Goal: Task Accomplishment & Management: Manage account settings

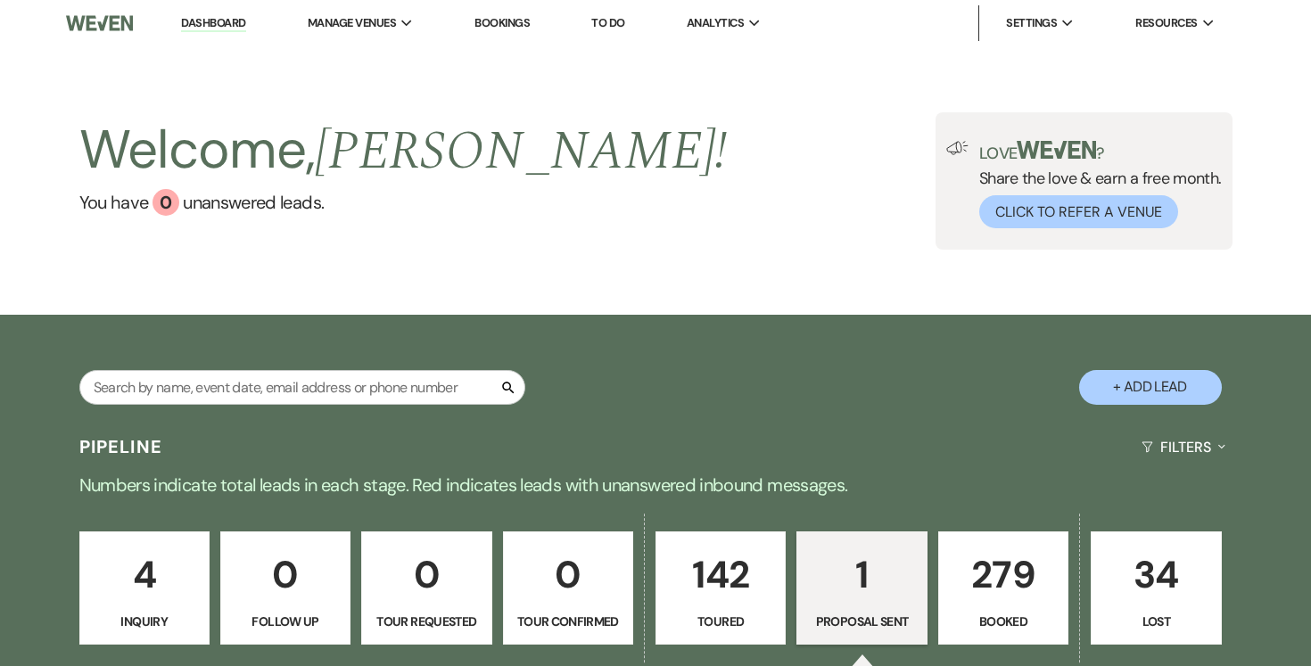
select select "6"
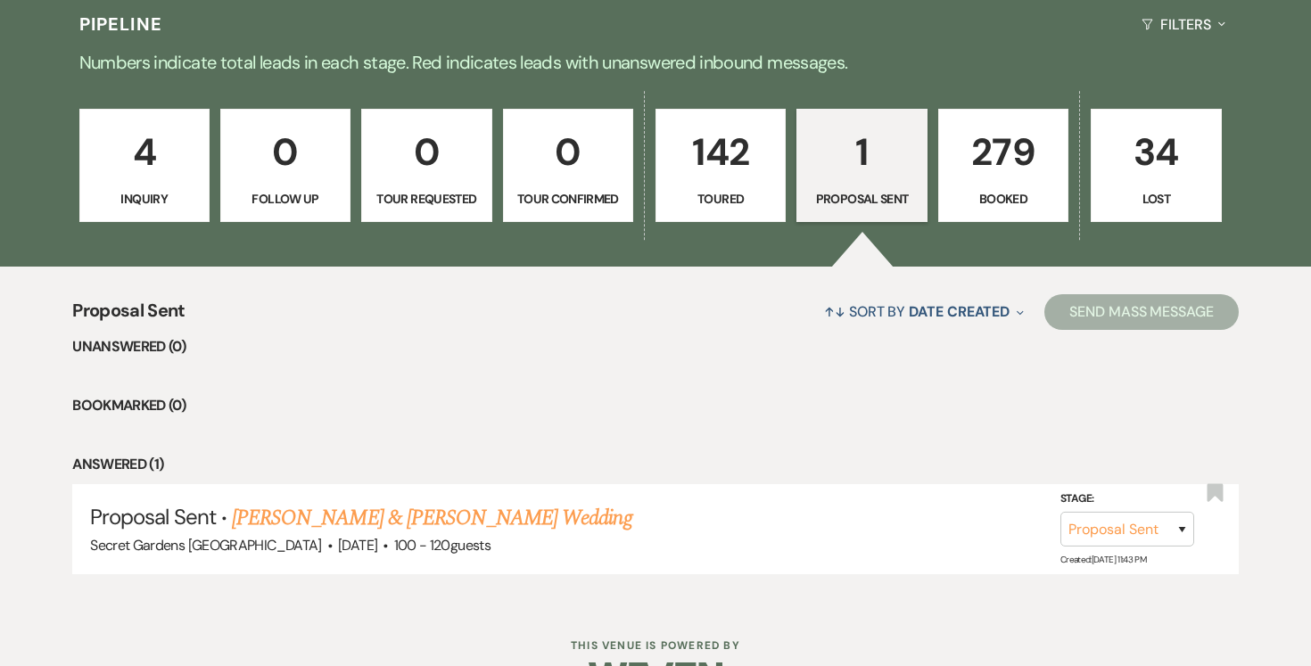
scroll to position [427, 0]
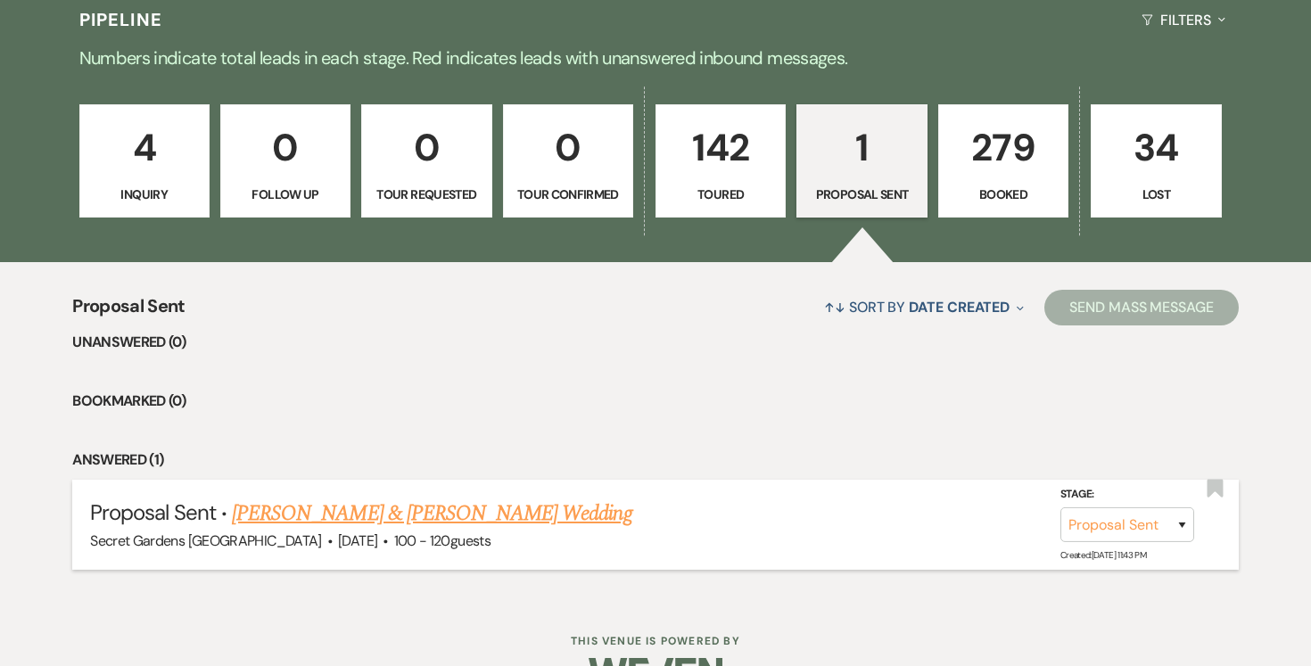
click at [479, 512] on link "Daniella De La Riva & Elvis Payano's Wedding" at bounding box center [431, 514] width 399 height 32
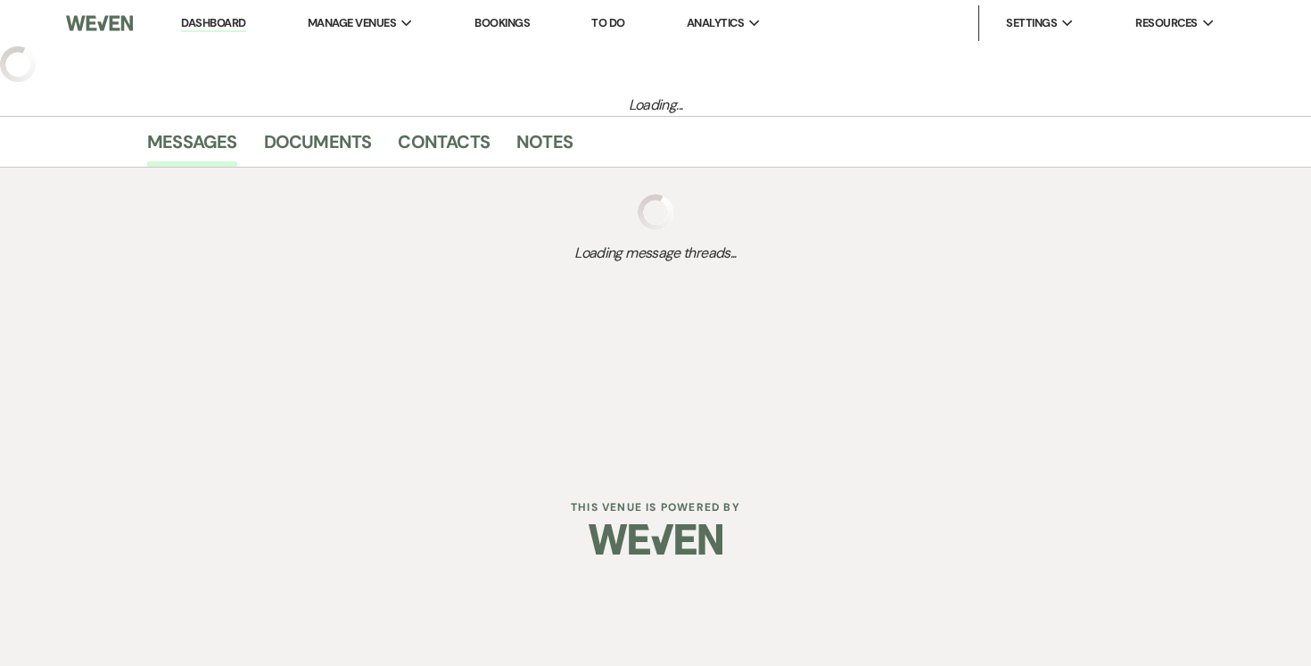
select select "6"
select select "2"
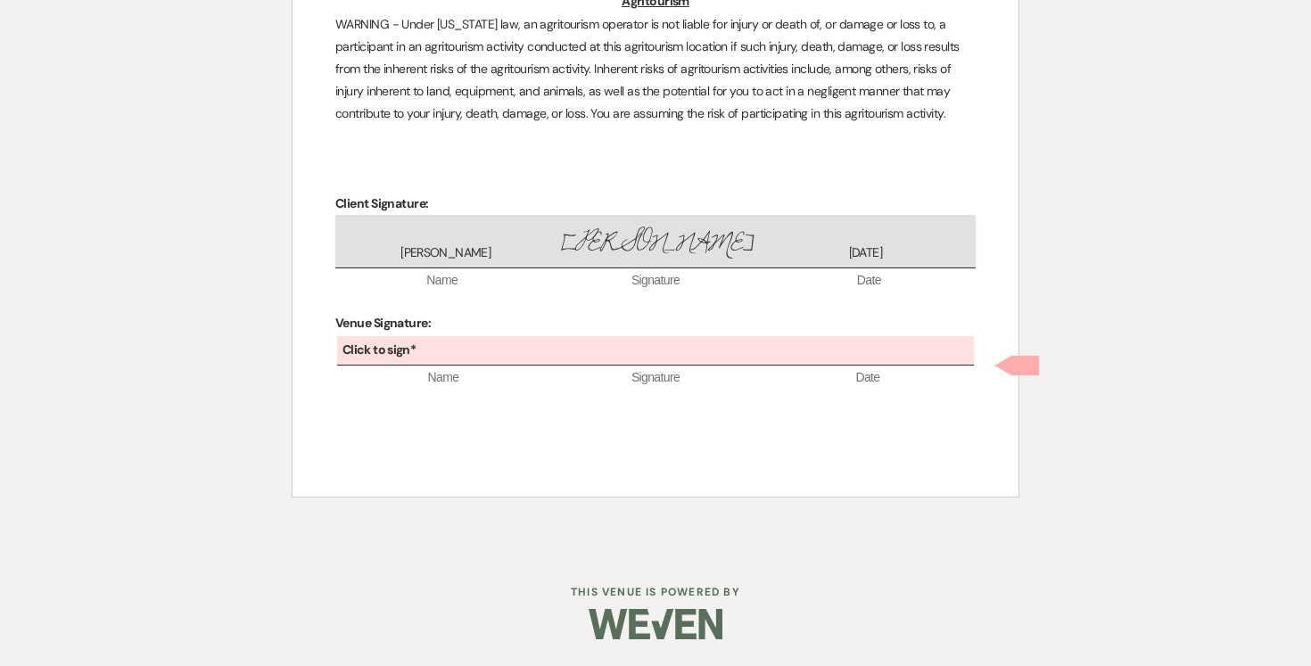
scroll to position [5019, 0]
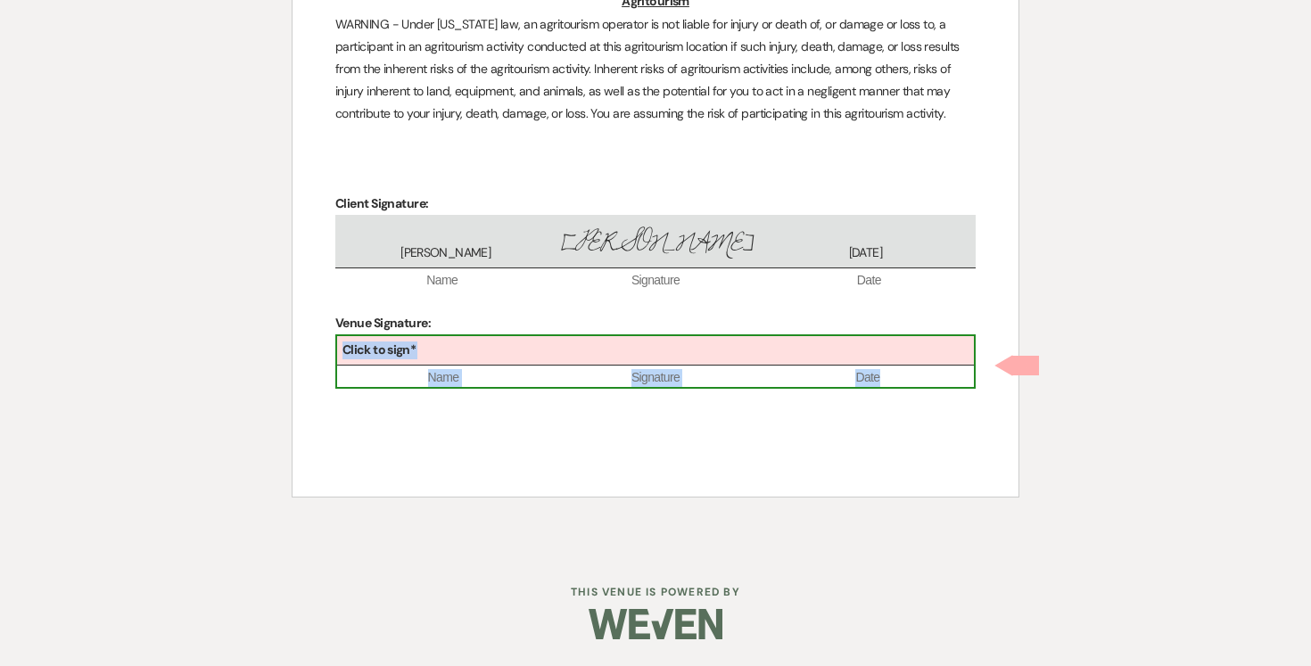
click at [492, 354] on div "Click to sign*" at bounding box center [655, 350] width 637 height 29
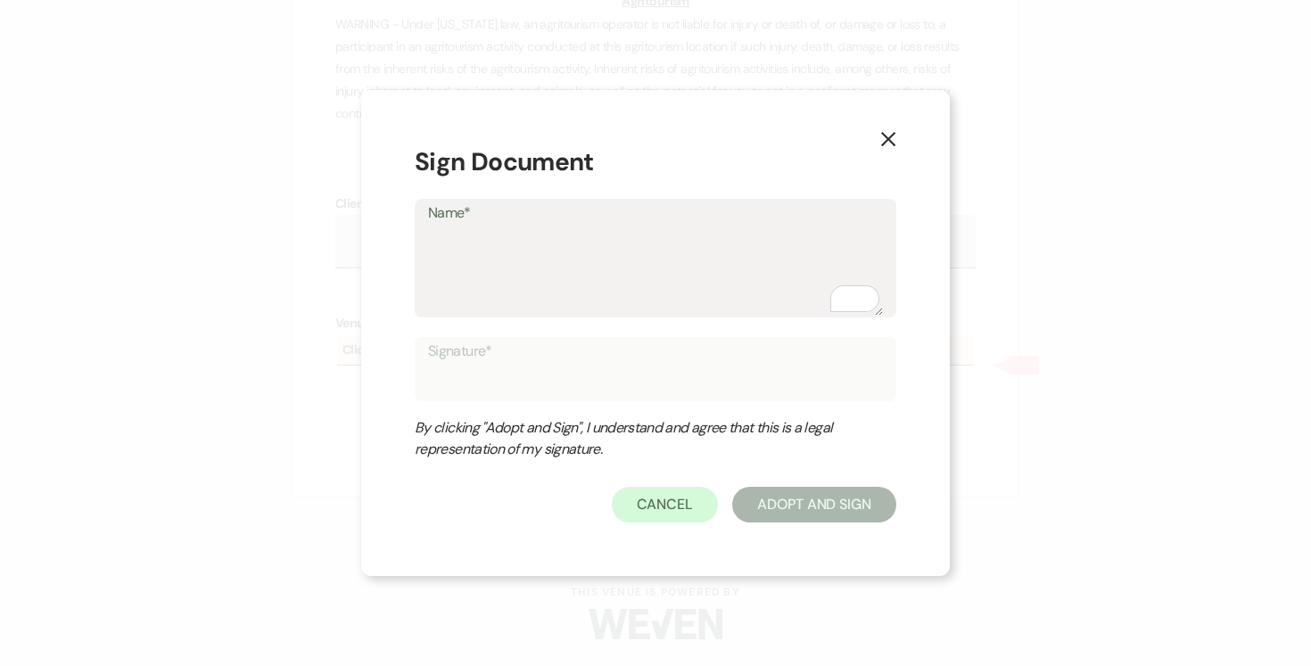
type textarea "J"
type input "J"
type textarea "Jo"
type input "Jo"
type textarea "[PERSON_NAME]"
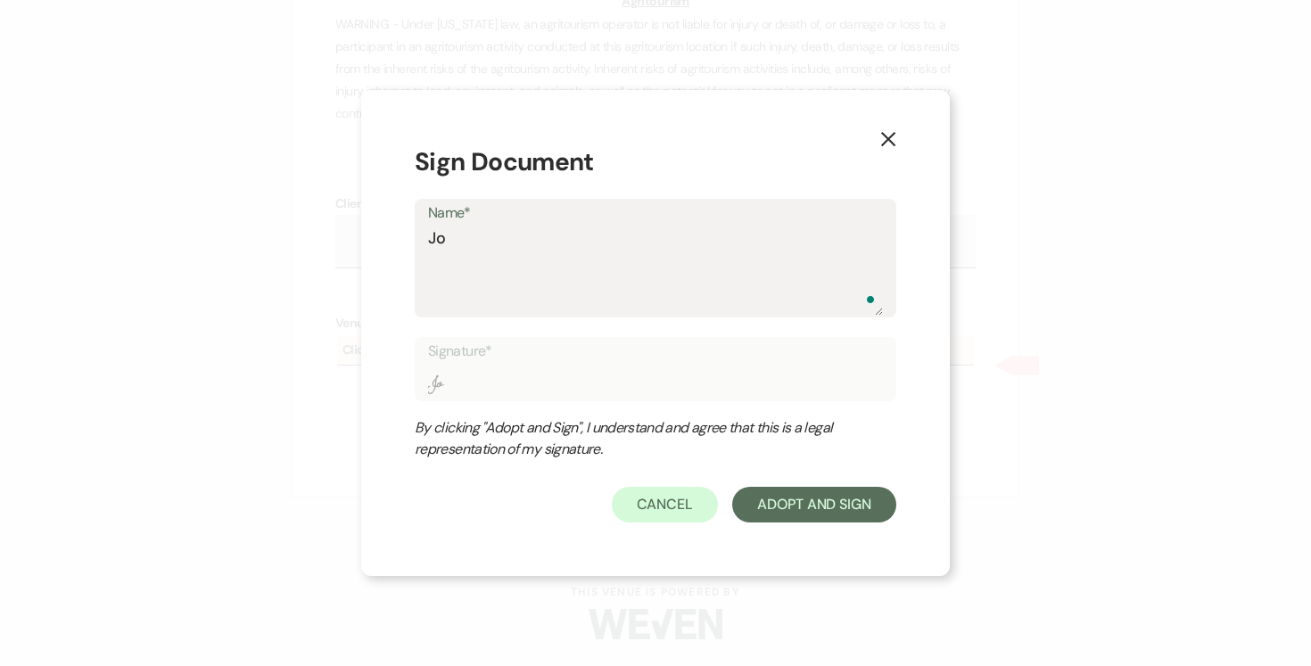
type input "[PERSON_NAME]"
type textarea "[PERSON_NAME]"
type input "[PERSON_NAME]"
type textarea "[PERSON_NAME]"
type input "[PERSON_NAME]"
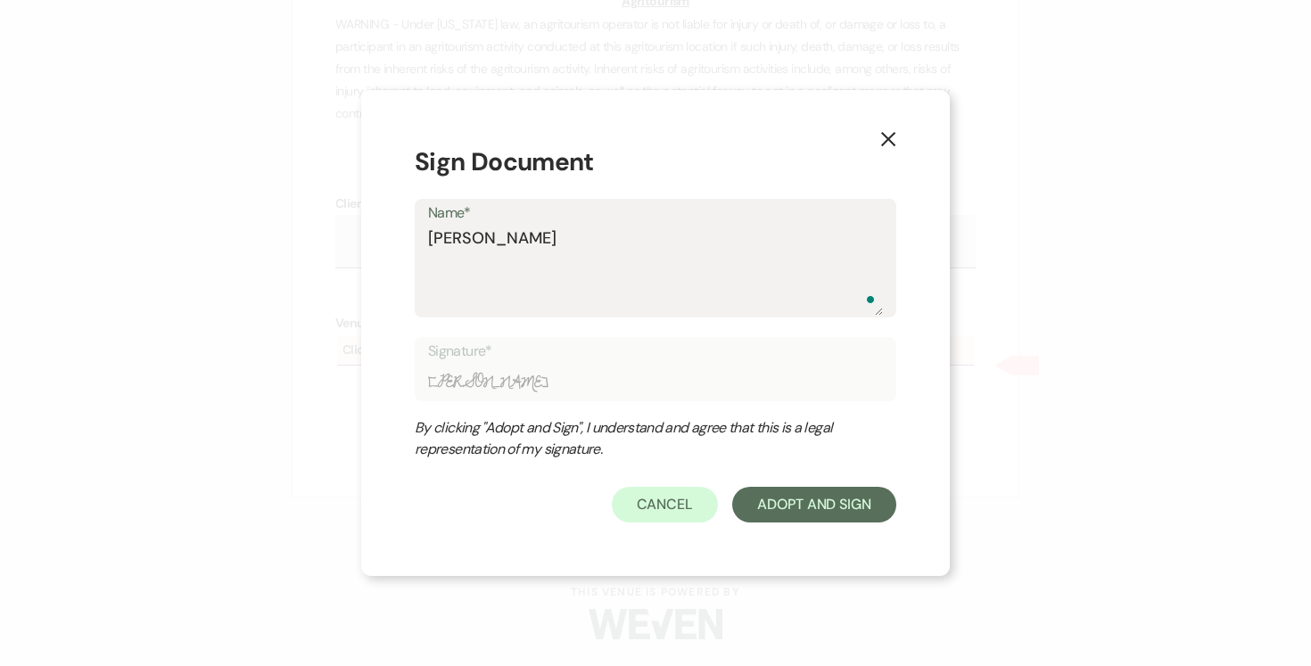
type textarea "[PERSON_NAME]"
type input "[PERSON_NAME]"
type textarea "[PERSON_NAME]"
type input "[PERSON_NAME]"
type textarea "[PERSON_NAME]"
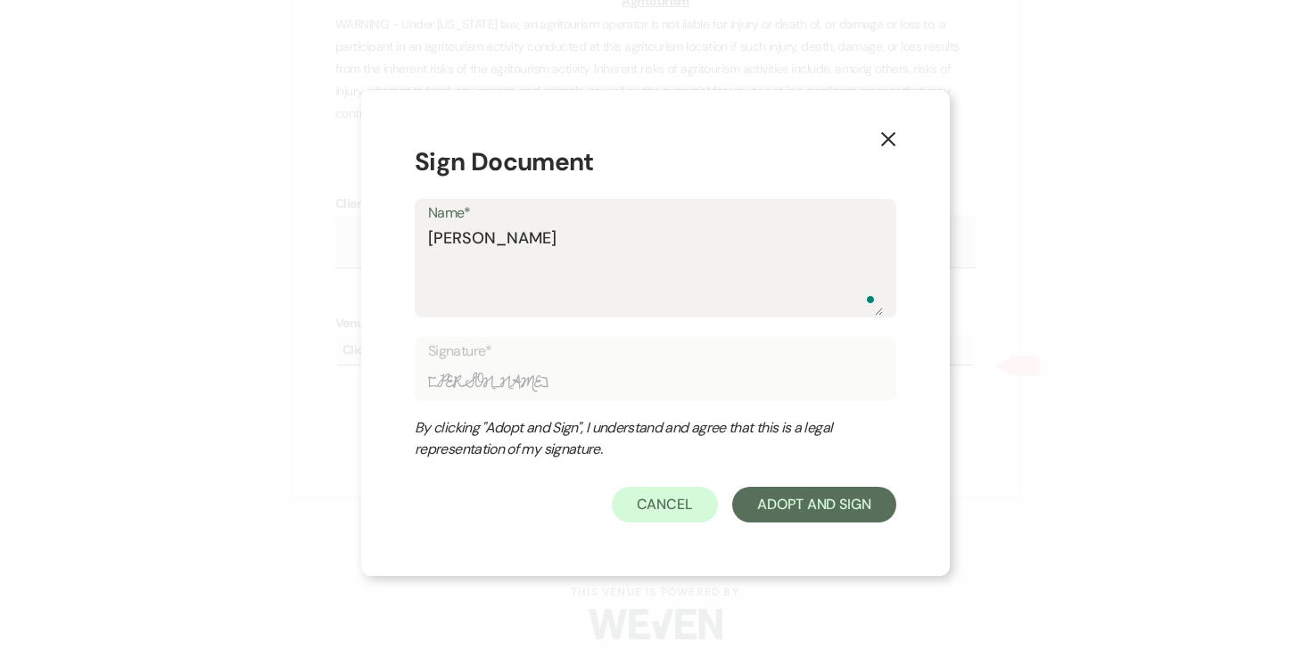
type input "[PERSON_NAME]"
type textarea "[PERSON_NAME]"
type input "[PERSON_NAME]"
type textarea "[PERSON_NAME]"
type input "[PERSON_NAME]"
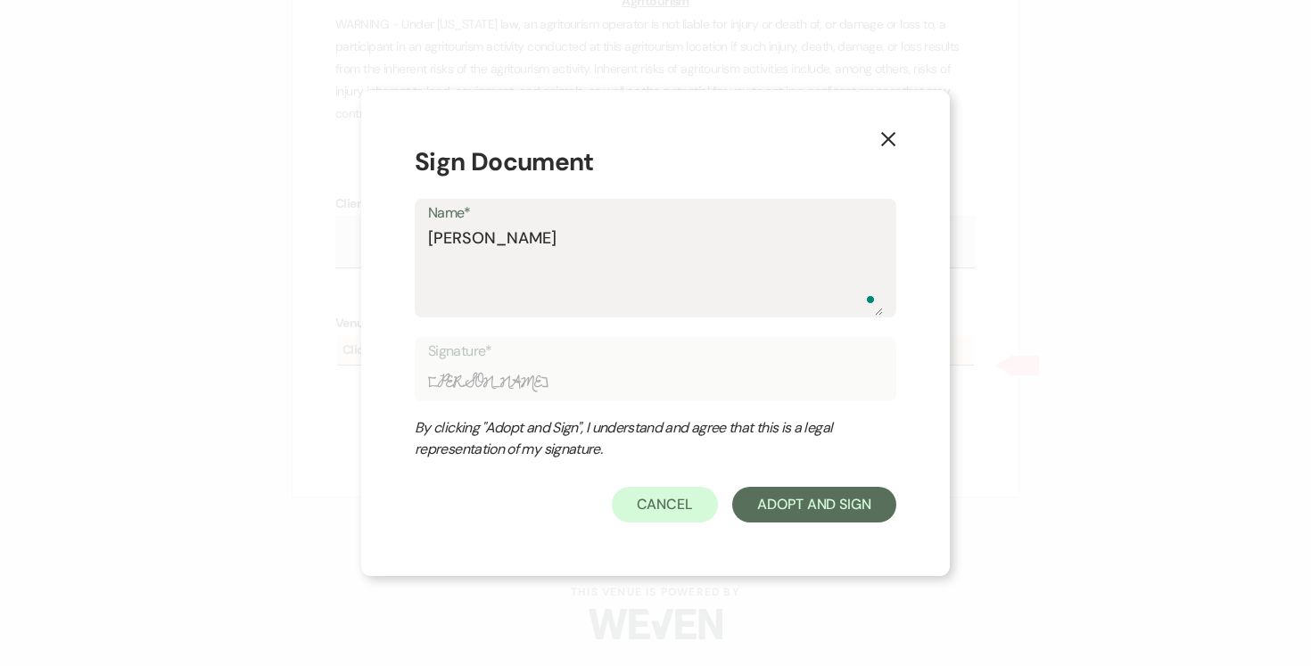
type textarea "[PERSON_NAME]"
type input "[PERSON_NAME]"
type textarea "[PERSON_NAME]"
type input "[PERSON_NAME]"
type textarea "[PERSON_NAME]"
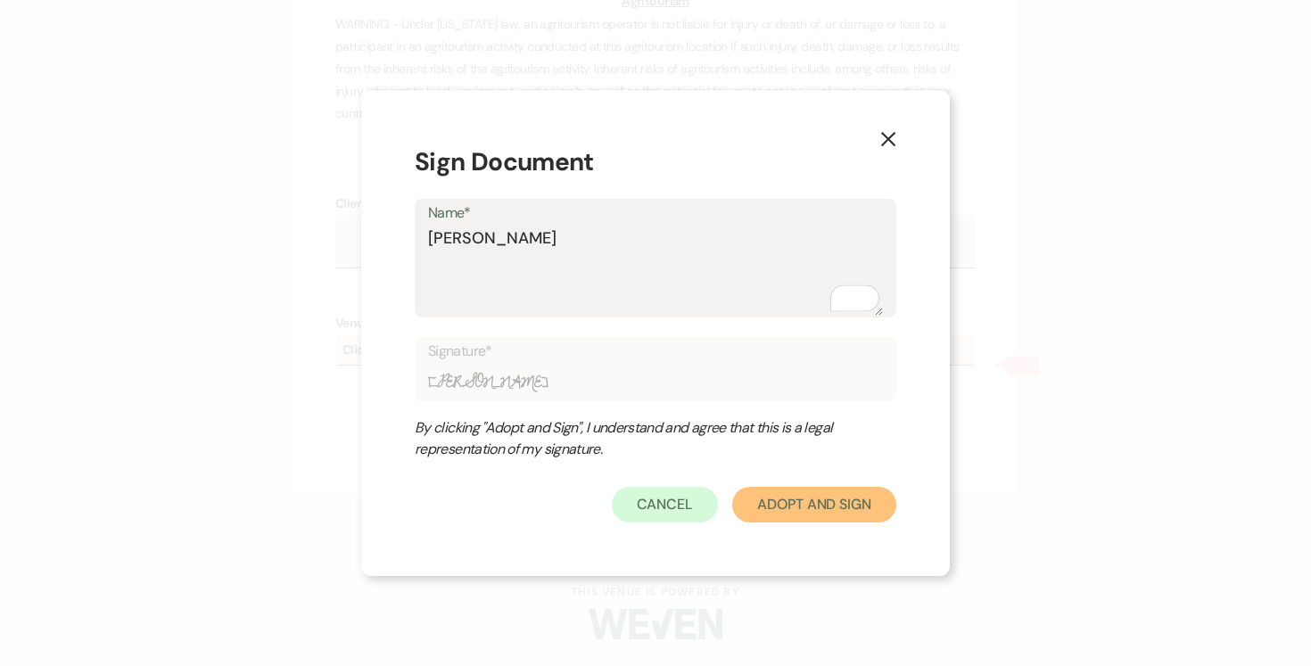
click at [802, 503] on button "Adopt And Sign" at bounding box center [814, 505] width 164 height 36
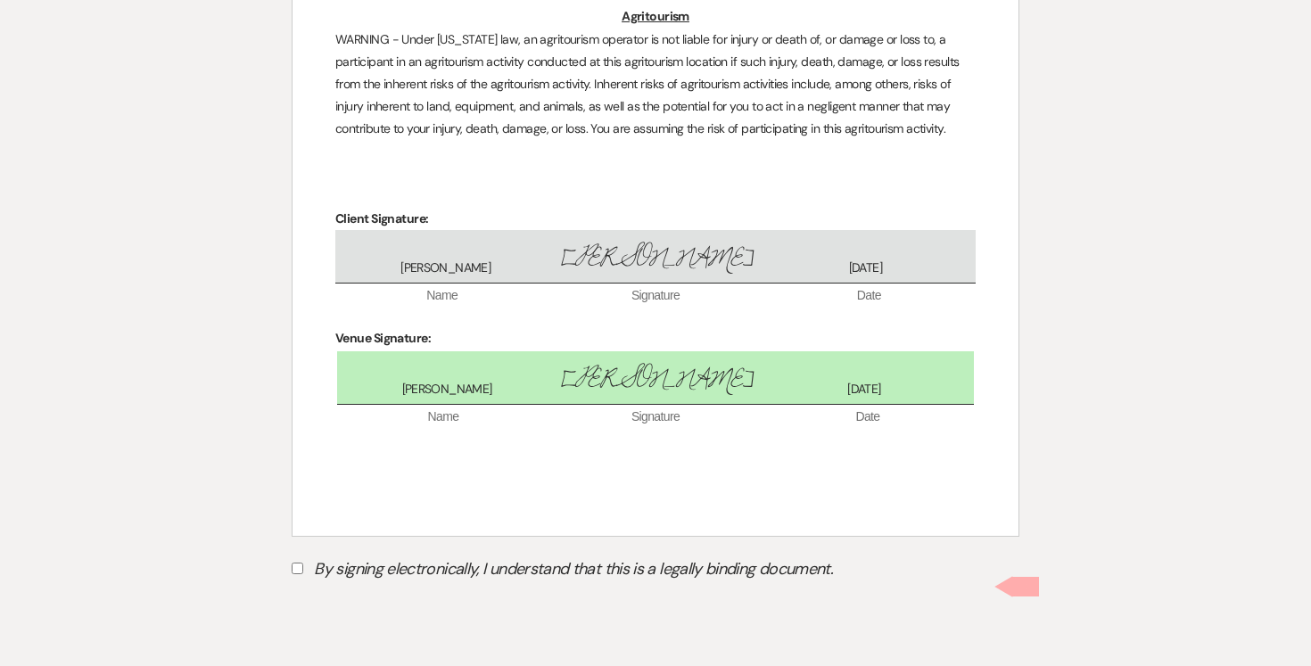
scroll to position [5095, 0]
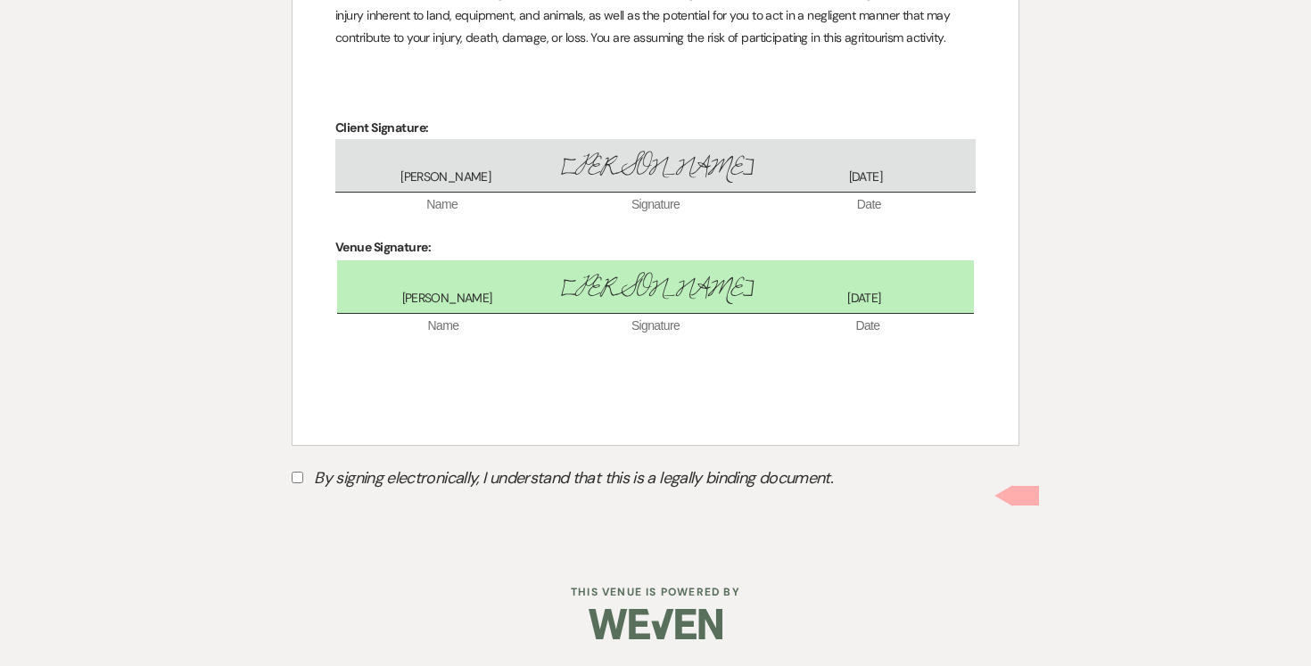
click at [296, 480] on input "By signing electronically, I understand that this is a legally binding document." at bounding box center [298, 478] width 12 height 12
checkbox input "true"
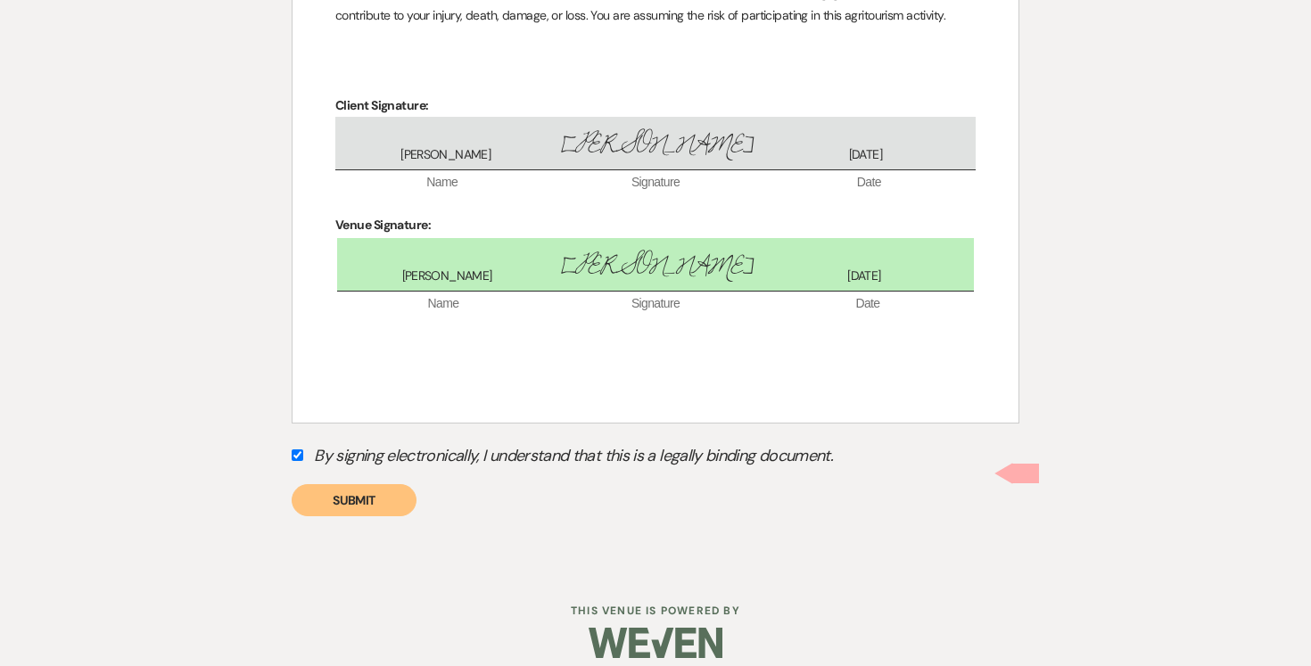
click at [329, 516] on button "Submit" at bounding box center [354, 500] width 125 height 32
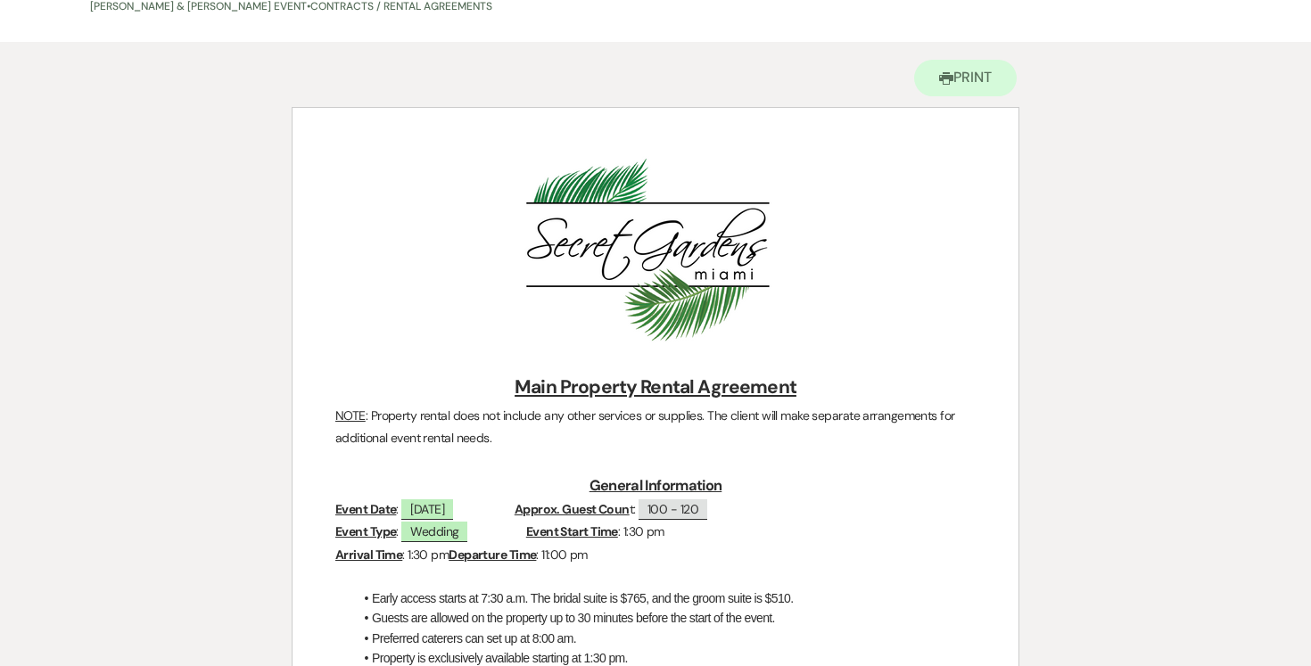
scroll to position [0, 0]
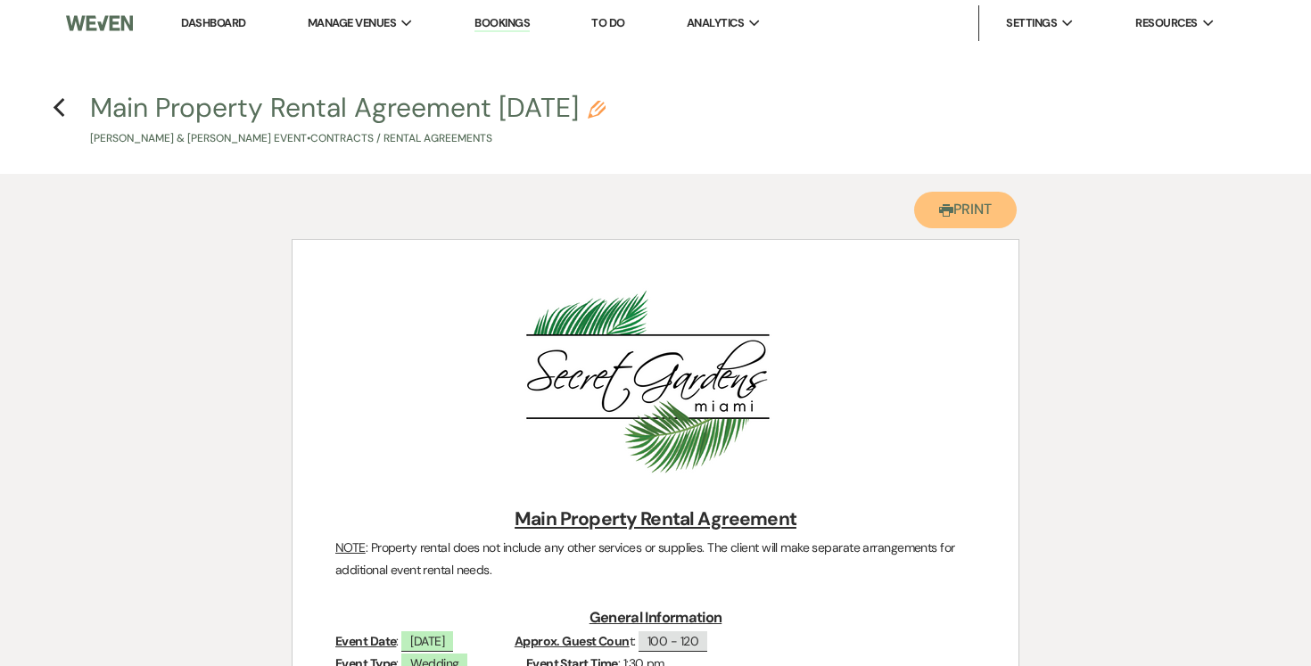
click at [987, 208] on button "Printer Print" at bounding box center [965, 210] width 103 height 37
click at [56, 107] on icon "Previous" at bounding box center [59, 107] width 13 height 21
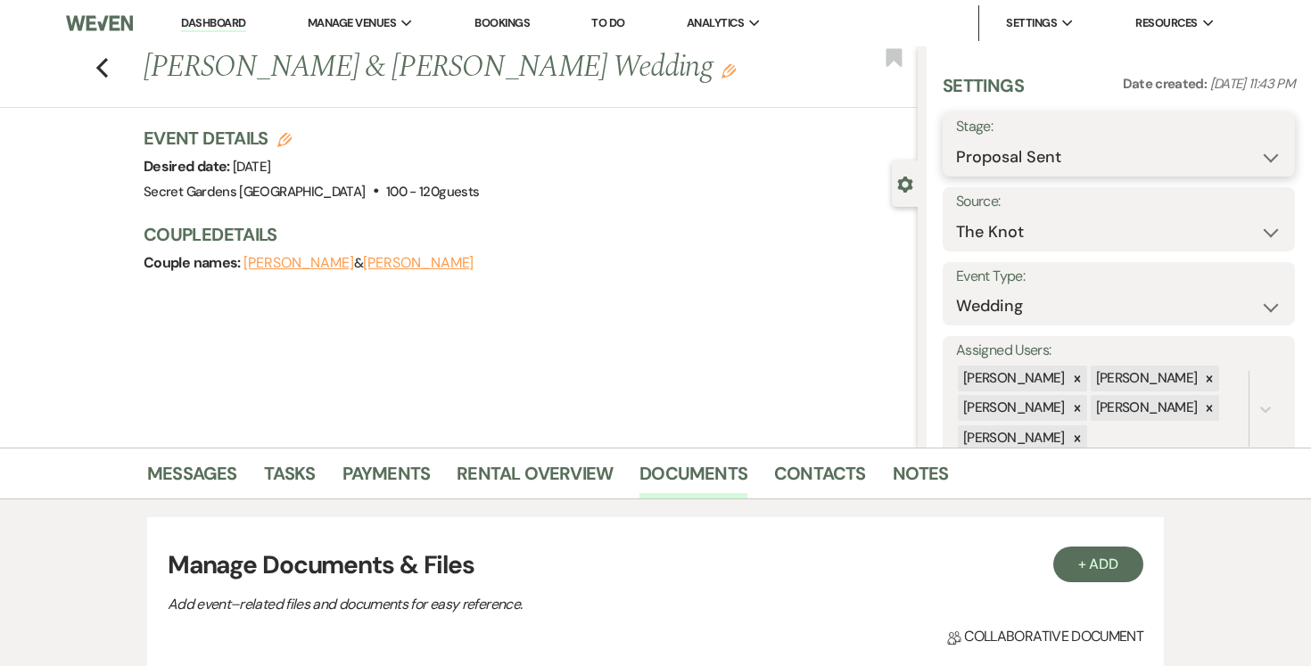
click at [1266, 155] on select "Inquiry Follow Up Tour Requested Tour Confirmed Toured Proposal Sent Booked Lost" at bounding box center [1118, 157] width 325 height 35
select select "7"
click at [956, 140] on select "Inquiry Follow Up Tour Requested Tour Confirmed Toured Proposal Sent Booked Lost" at bounding box center [1118, 157] width 325 height 35
click at [1265, 143] on button "Save" at bounding box center [1258, 145] width 72 height 36
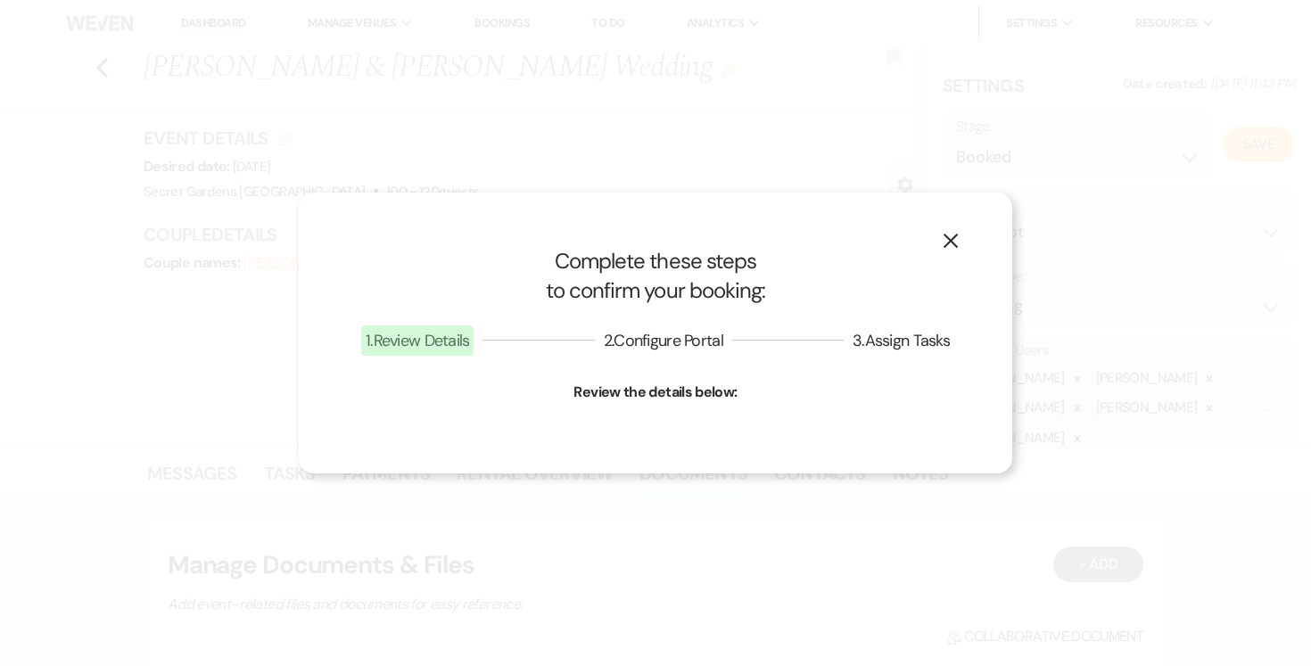
select select "1"
select select "834"
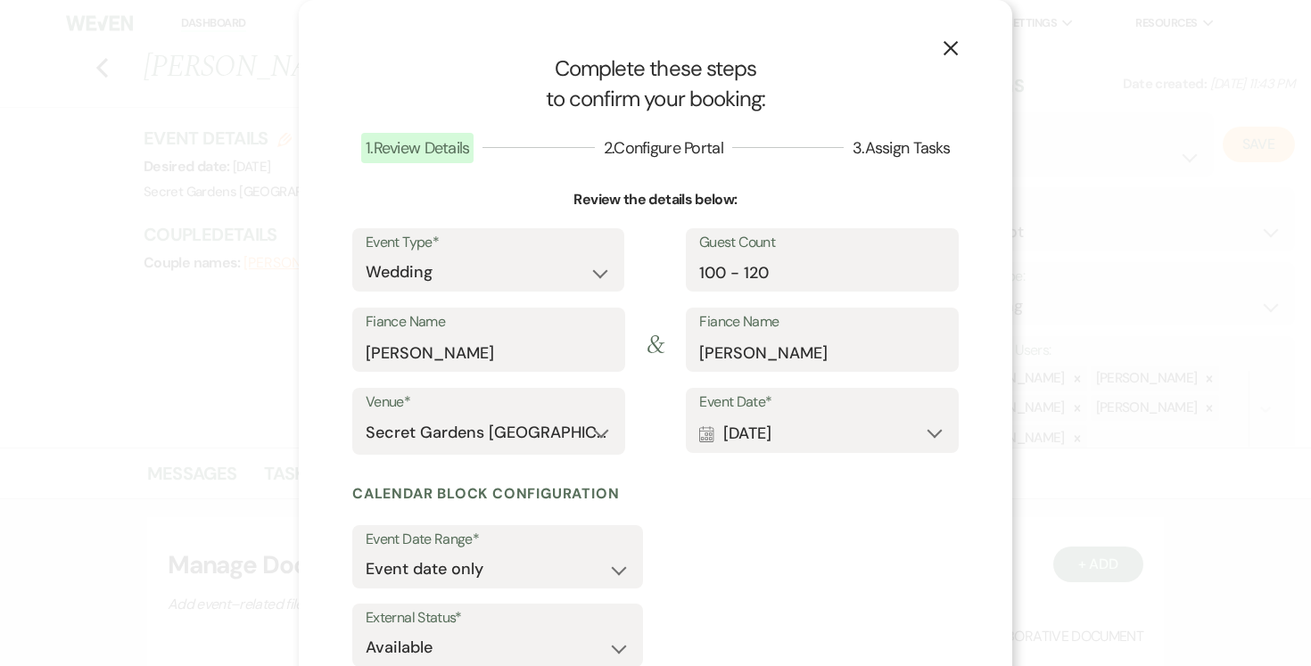
scroll to position [120, 0]
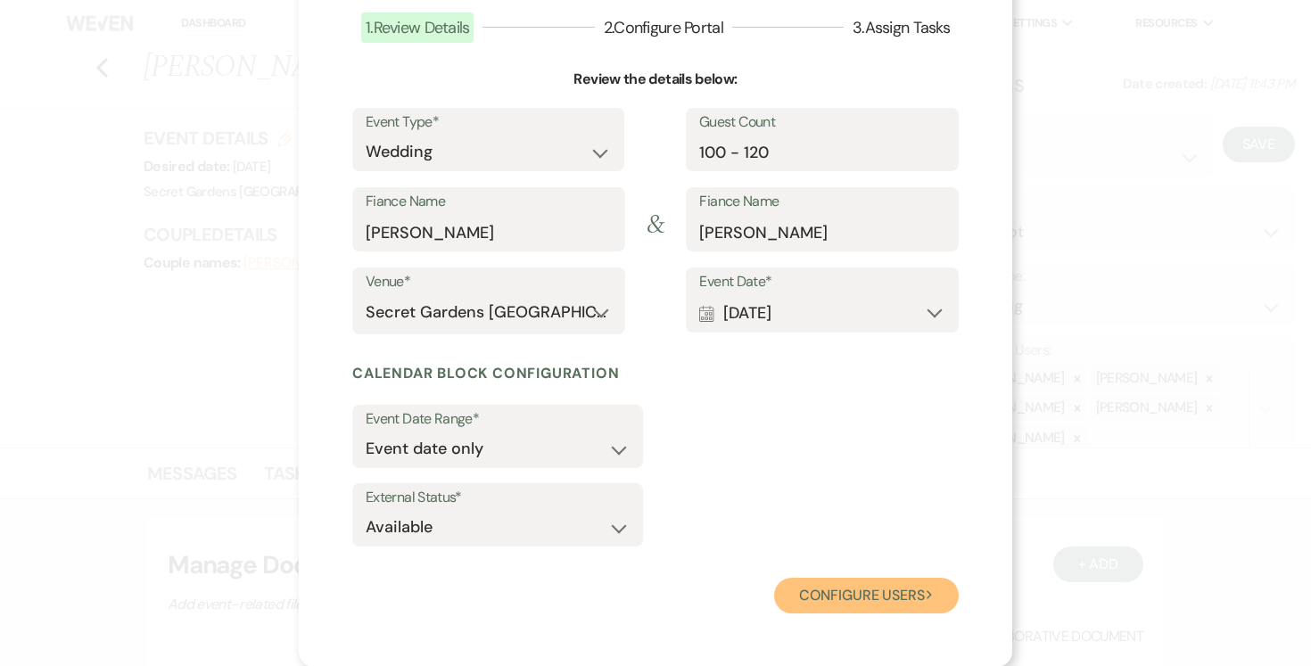
click at [844, 594] on button "Configure users Next" at bounding box center [866, 596] width 185 height 36
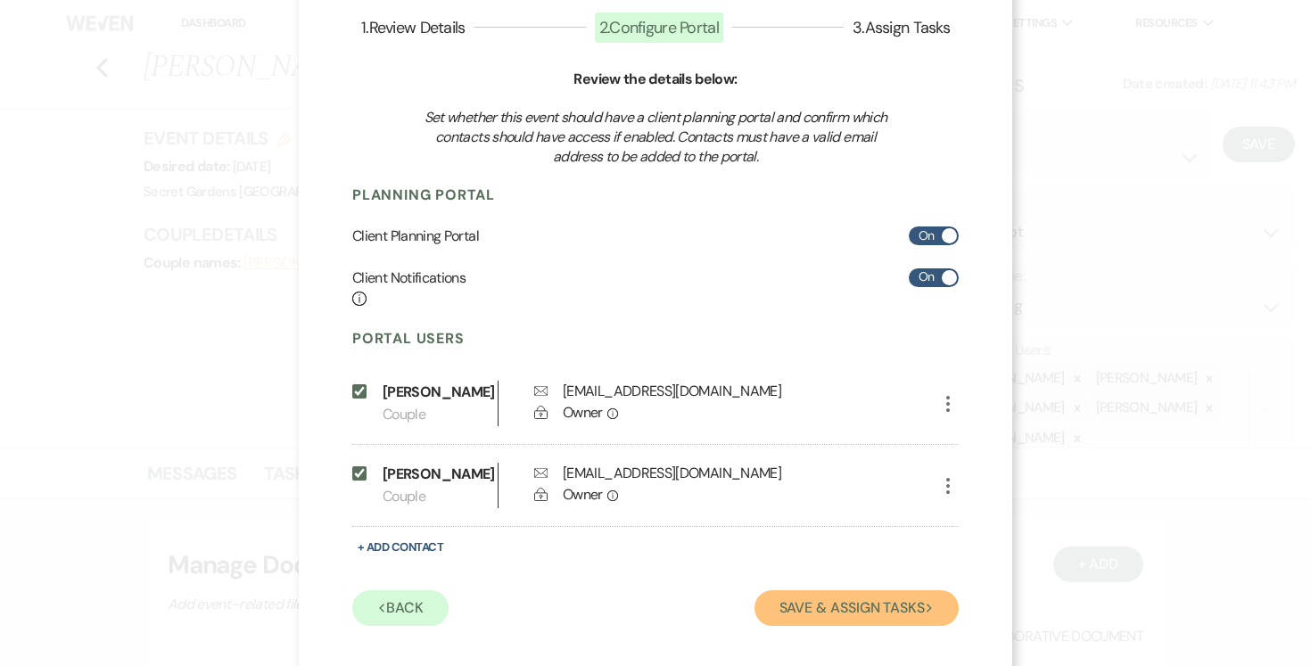
click at [843, 626] on button "Save & Assign Tasks Next" at bounding box center [856, 608] width 204 height 36
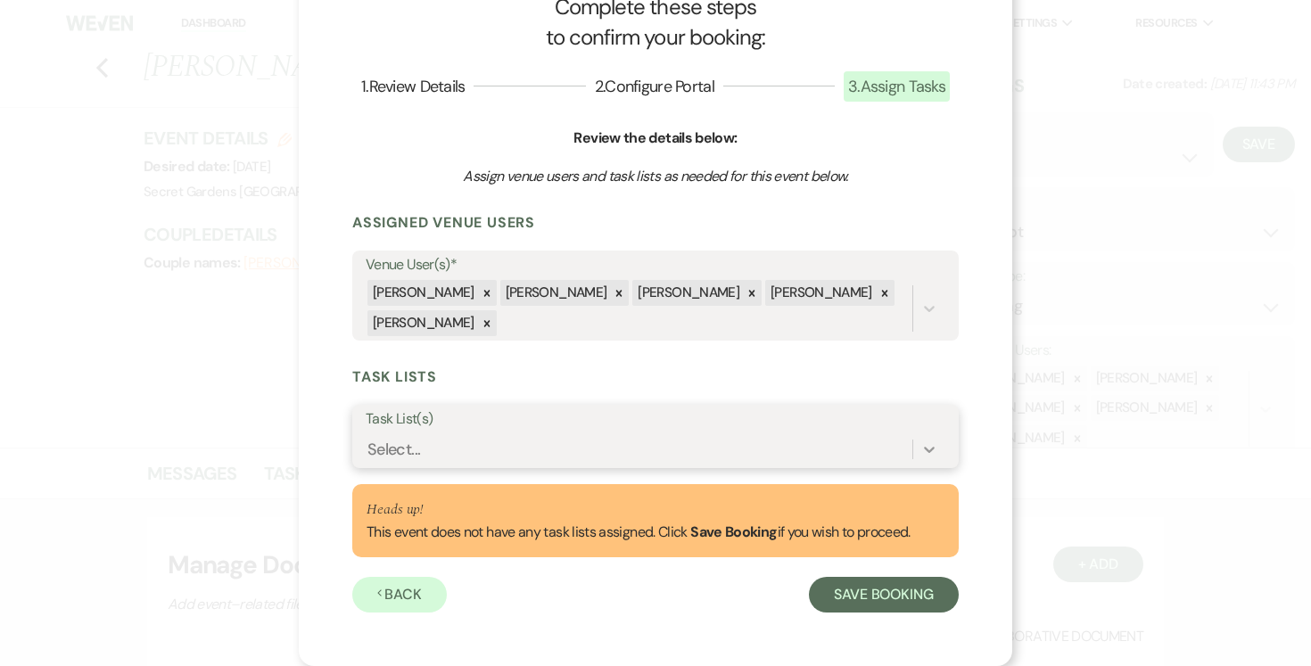
click at [933, 445] on icon at bounding box center [929, 449] width 18 height 18
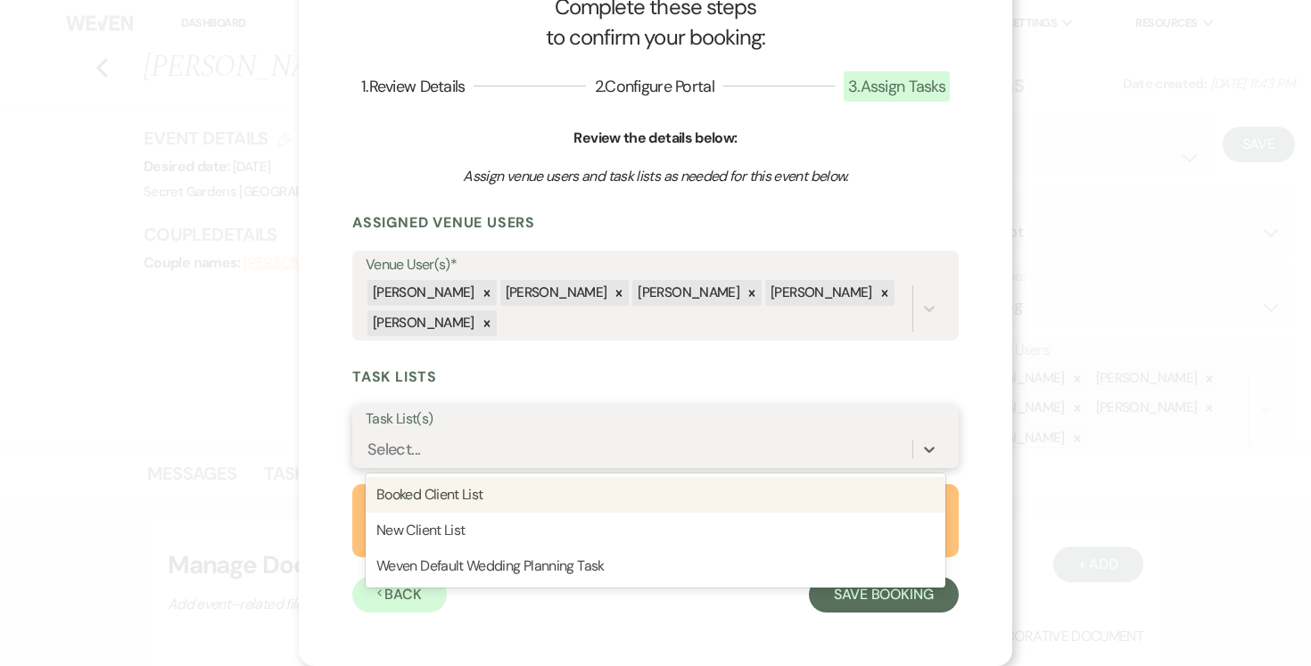
click at [800, 489] on div "Booked Client List" at bounding box center [656, 495] width 580 height 36
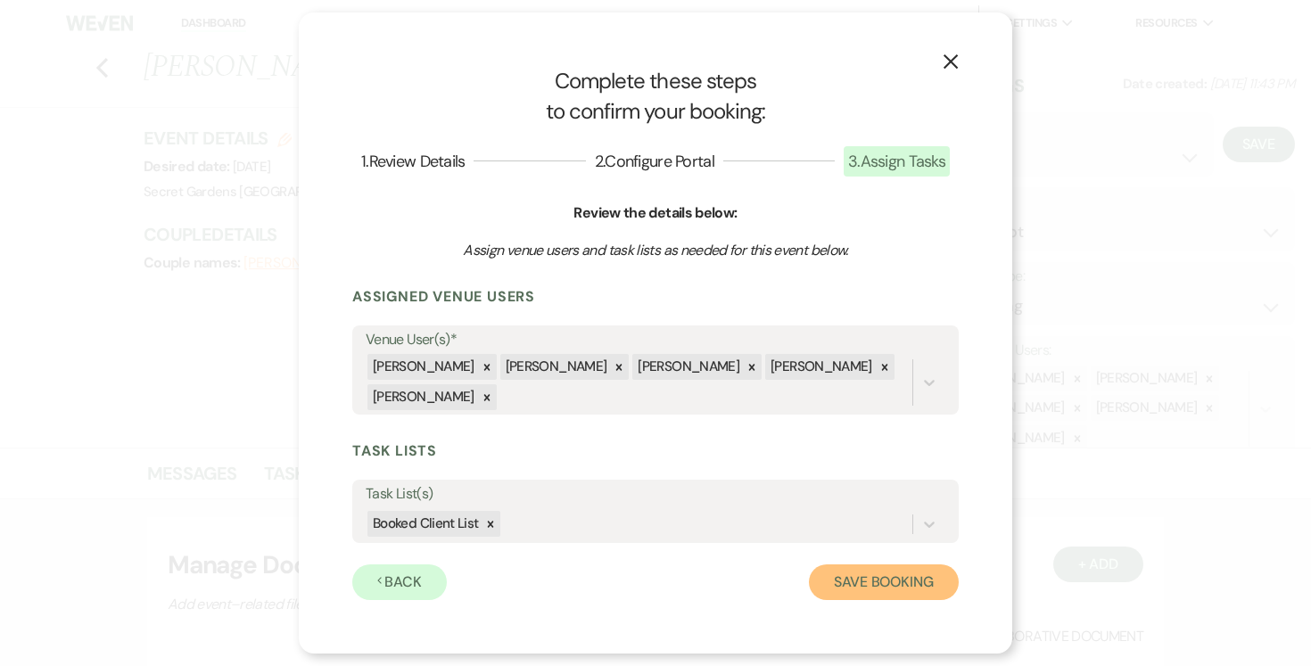
click at [868, 586] on button "Save Booking" at bounding box center [884, 582] width 150 height 36
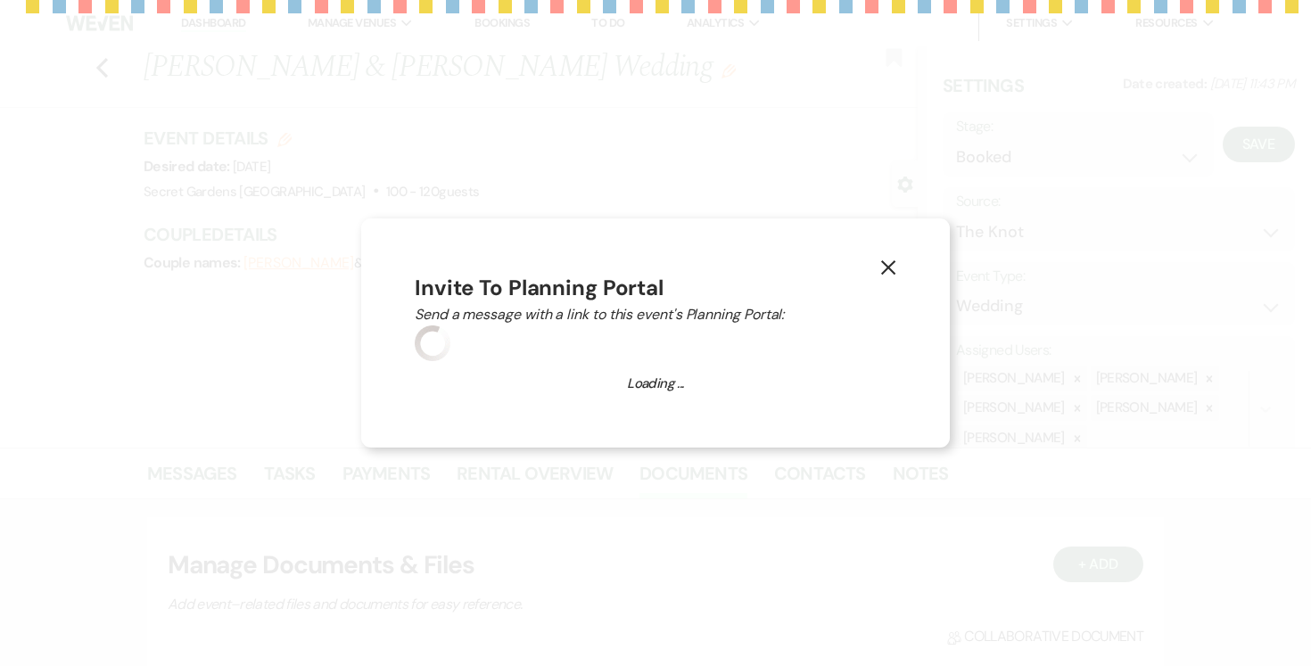
select select "14"
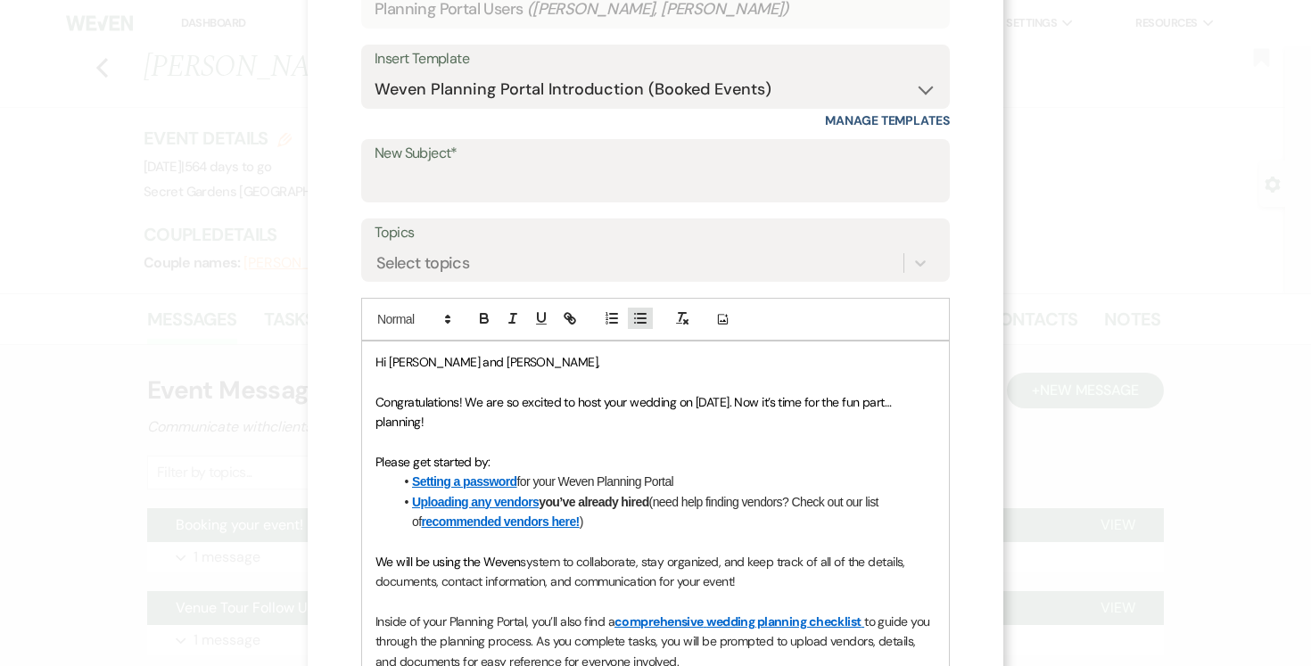
scroll to position [145, 0]
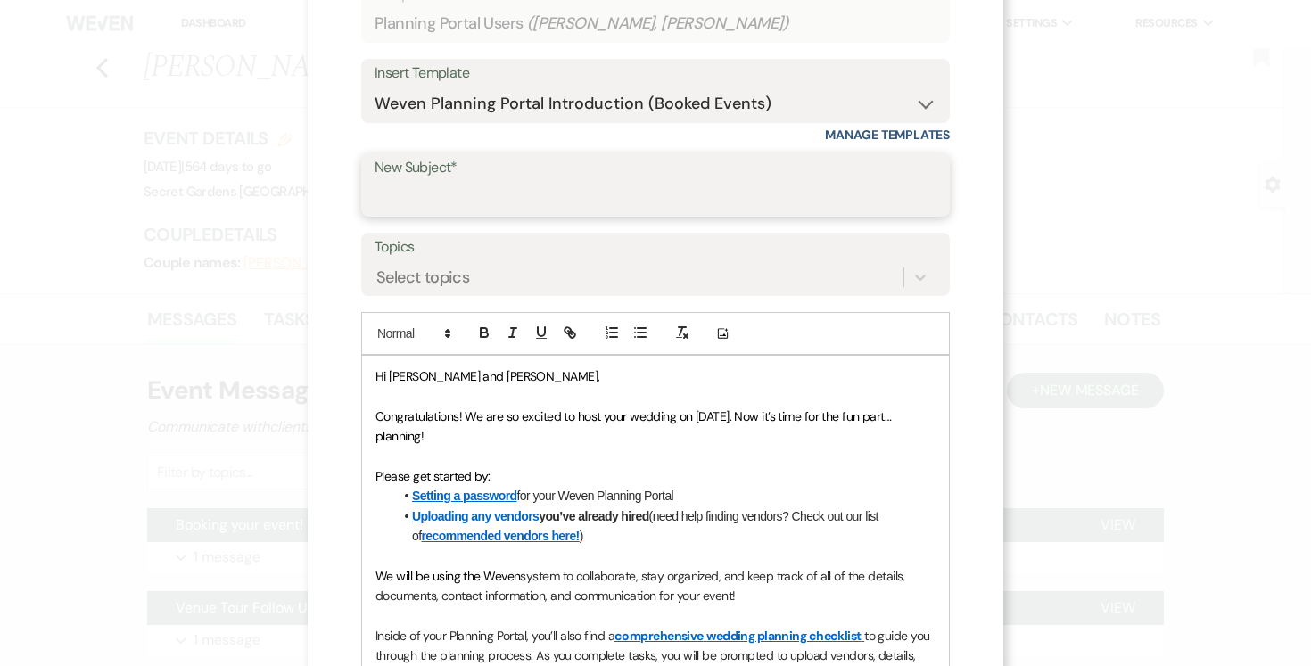
click at [634, 191] on input "New Subject*" at bounding box center [655, 197] width 562 height 35
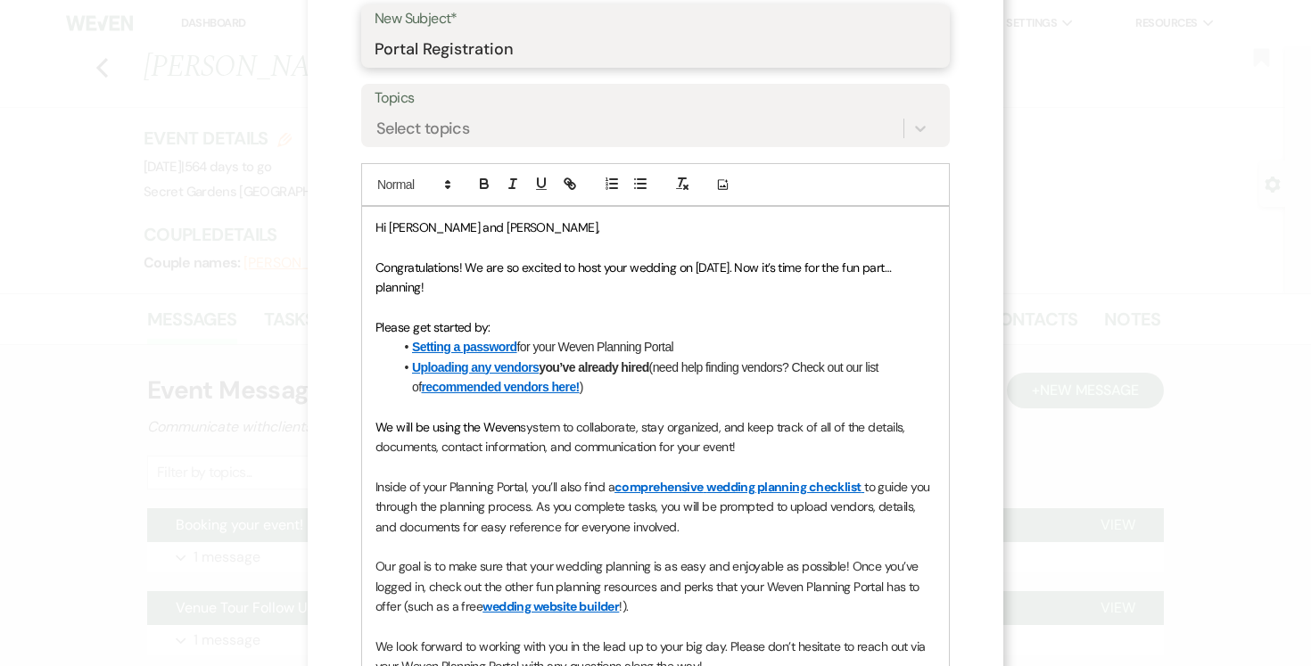
scroll to position [580, 0]
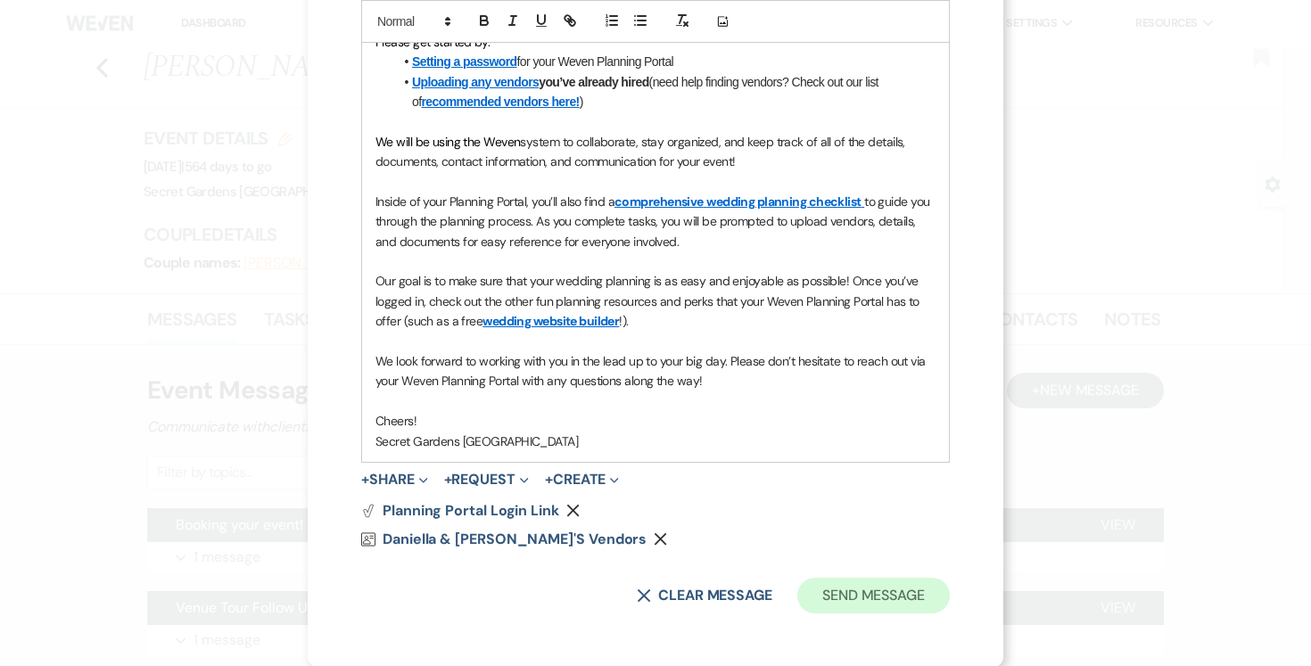
type input "Portal Registration"
click at [874, 593] on button "Send Message" at bounding box center [873, 596] width 152 height 36
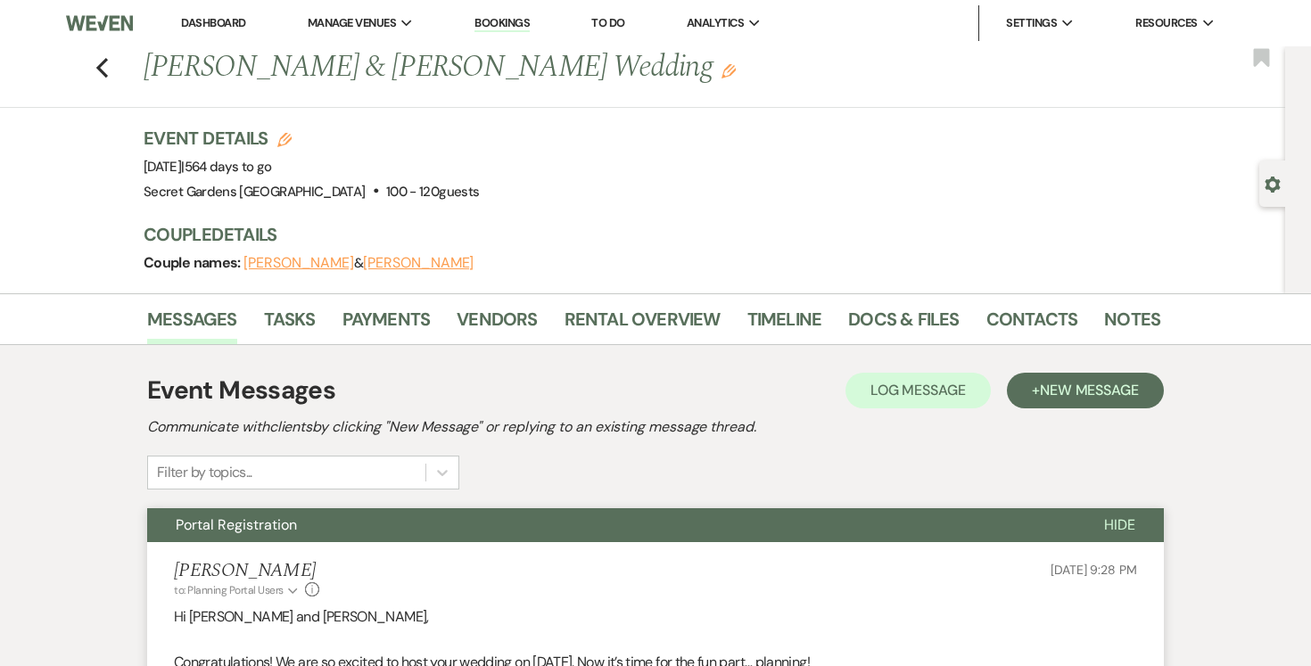
click at [1269, 182] on use "button" at bounding box center [1271, 185] width 15 height 16
select select "2"
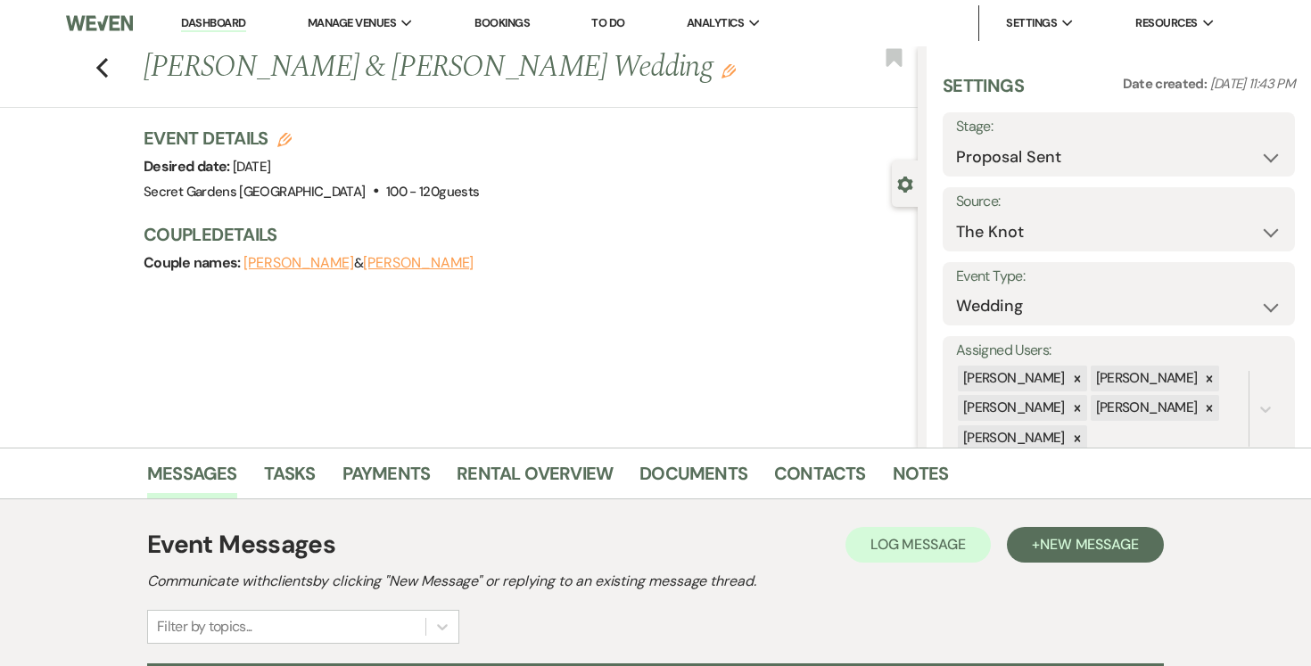
select select "6"
select select "2"
click at [578, 475] on link "Rental Overview" at bounding box center [535, 478] width 156 height 39
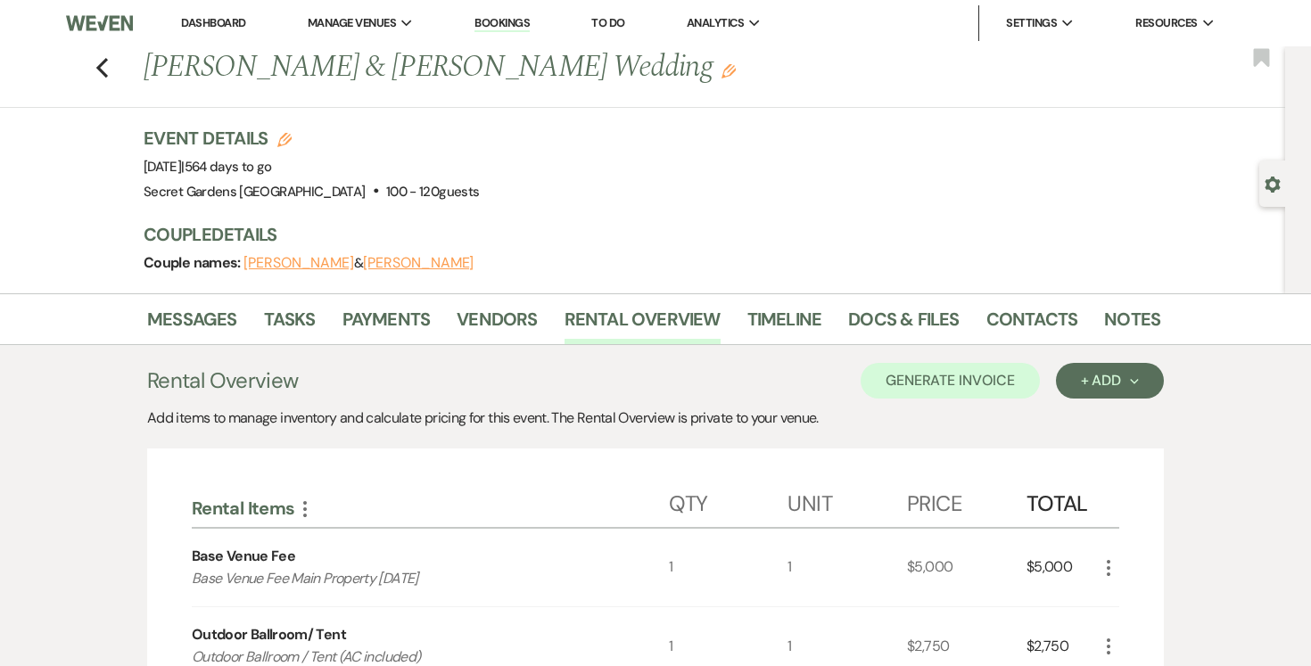
click at [1273, 183] on icon "Gear" at bounding box center [1272, 185] width 16 height 16
select select "2"
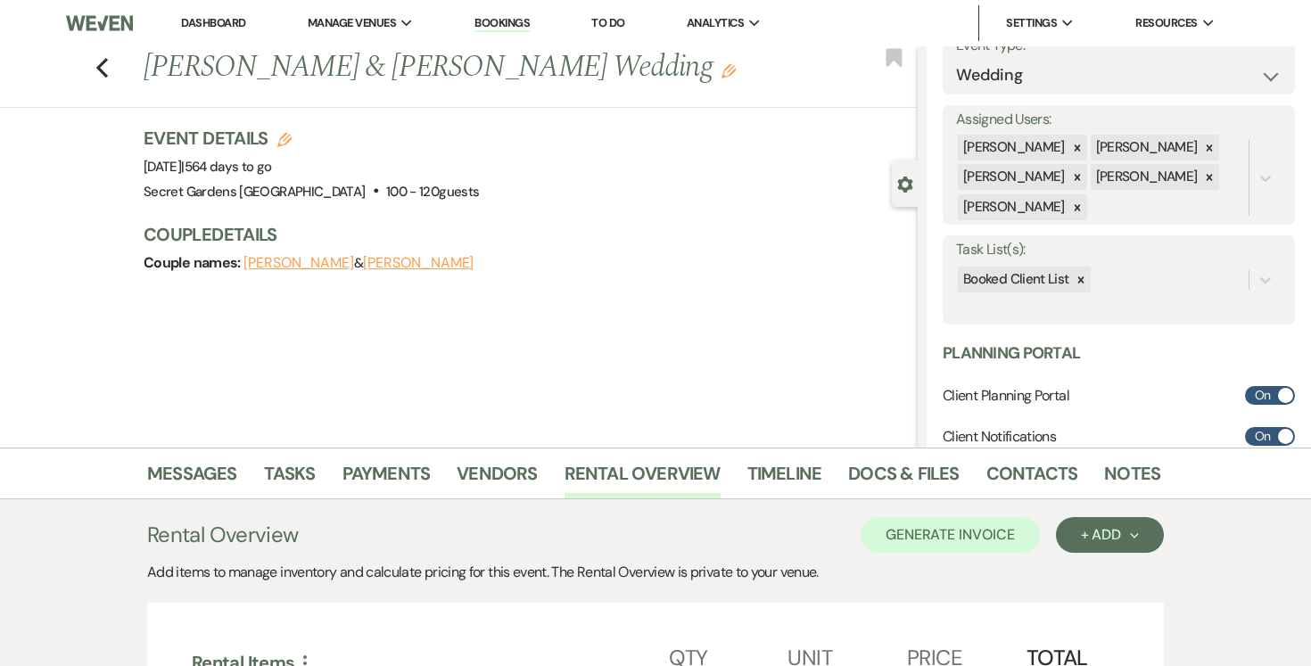
drag, startPoint x: 518, startPoint y: 249, endPoint x: 560, endPoint y: 249, distance: 41.9
click at [560, 249] on div "Couple Details Couple names: Daniella De la Riva & Elvis Payano" at bounding box center [522, 248] width 756 height 53
drag, startPoint x: 533, startPoint y: 249, endPoint x: 647, endPoint y: 249, distance: 114.1
click at [647, 249] on div "Couple Details Couple names: Daniella De la Riva & Elvis Payano" at bounding box center [522, 248] width 756 height 53
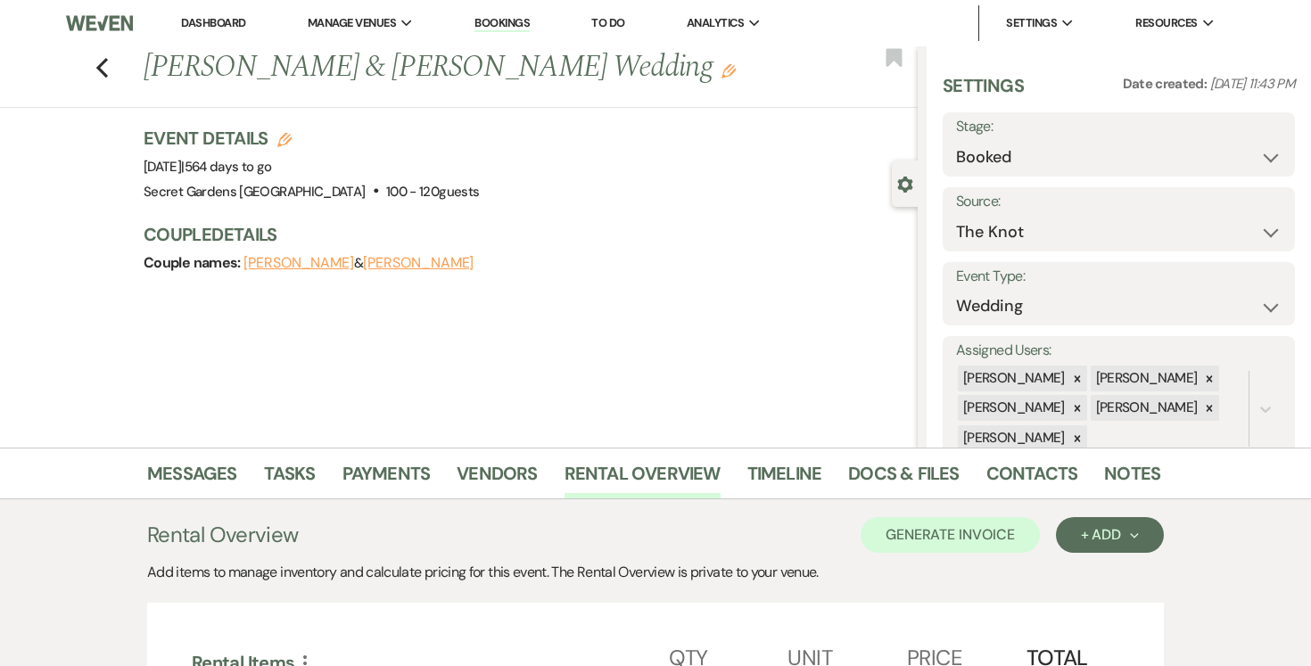
click at [208, 17] on link "Dashboard" at bounding box center [213, 22] width 64 height 15
